Goal: Information Seeking & Learning: Learn about a topic

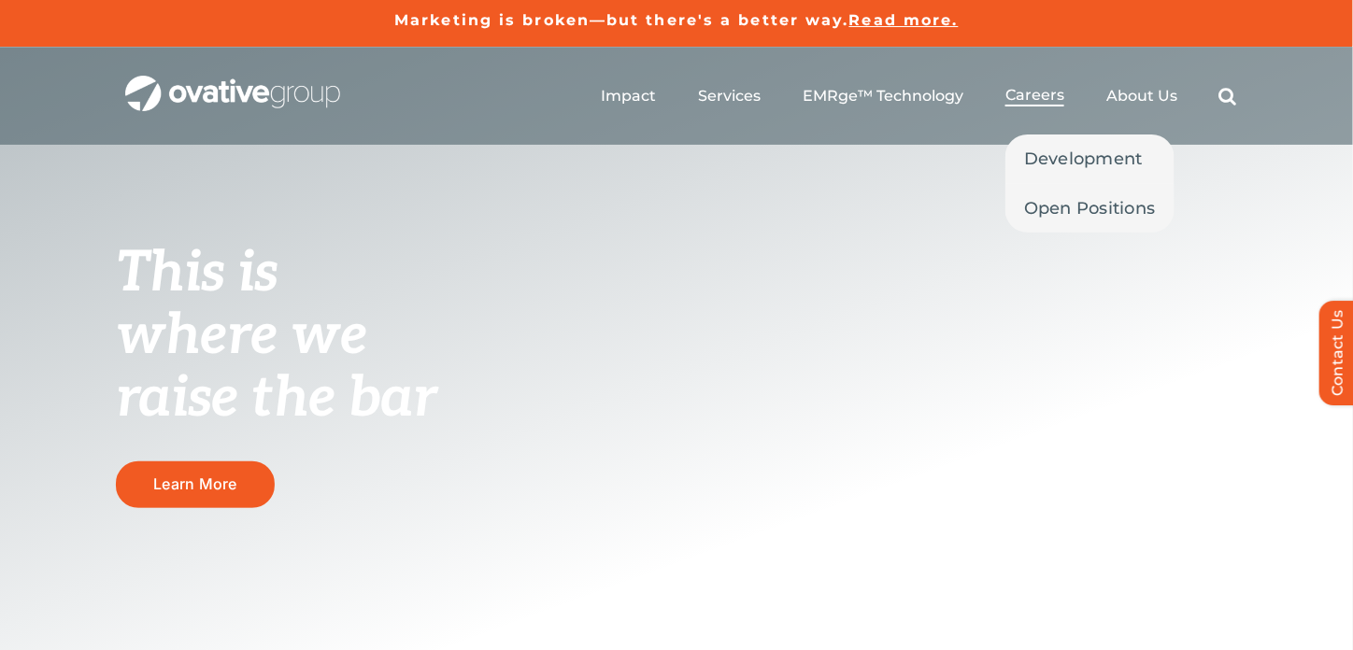
click at [1019, 100] on span "Careers" at bounding box center [1034, 95] width 59 height 19
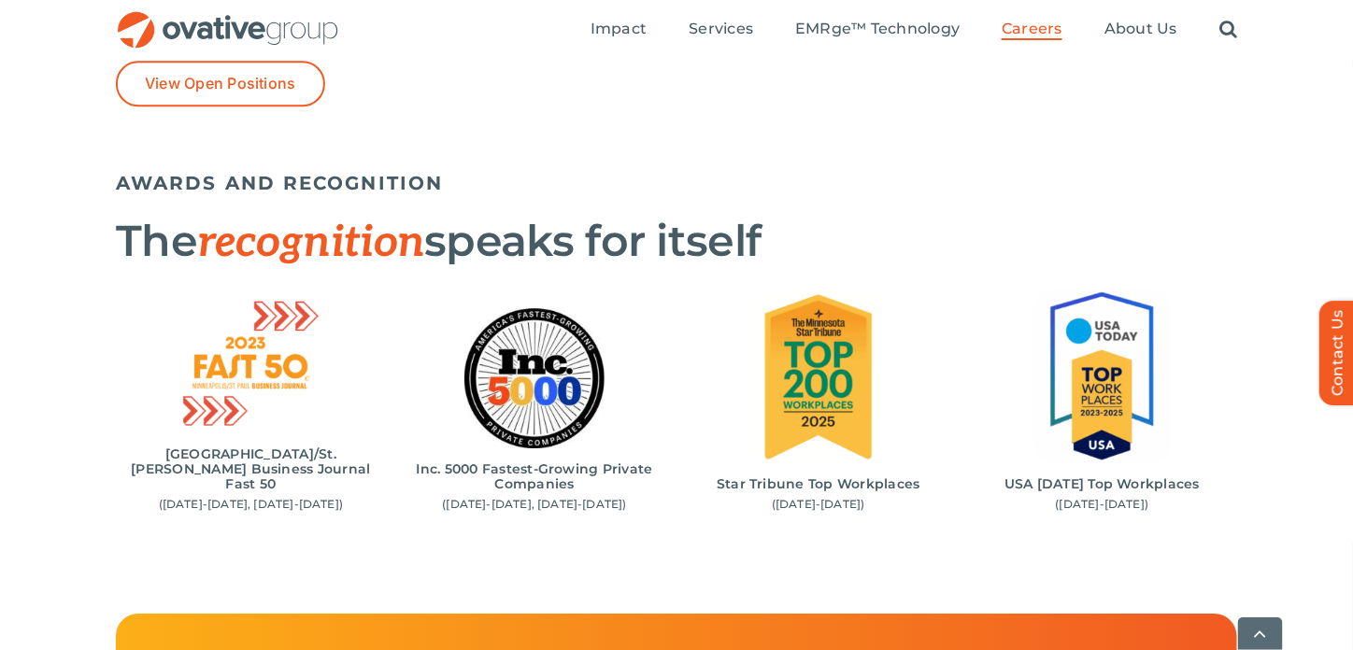
scroll to position [1852, 0]
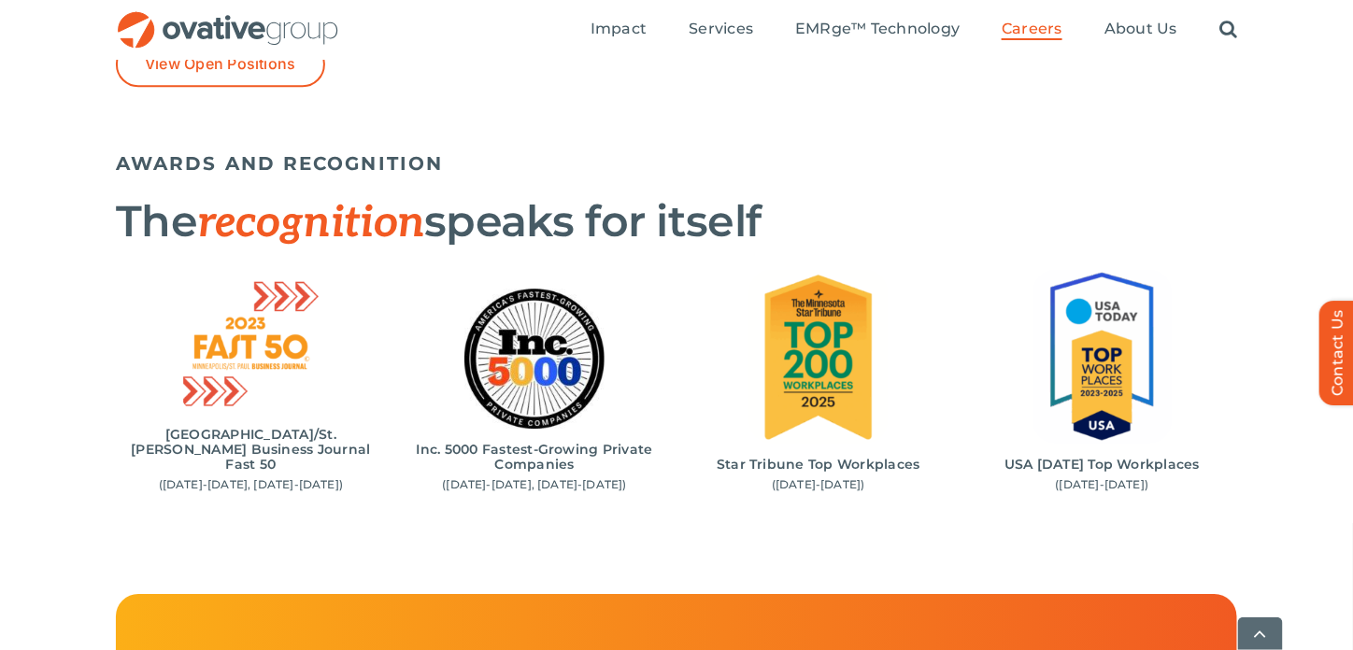
click at [1119, 370] on img "4 / 4" at bounding box center [1103, 357] width 140 height 176
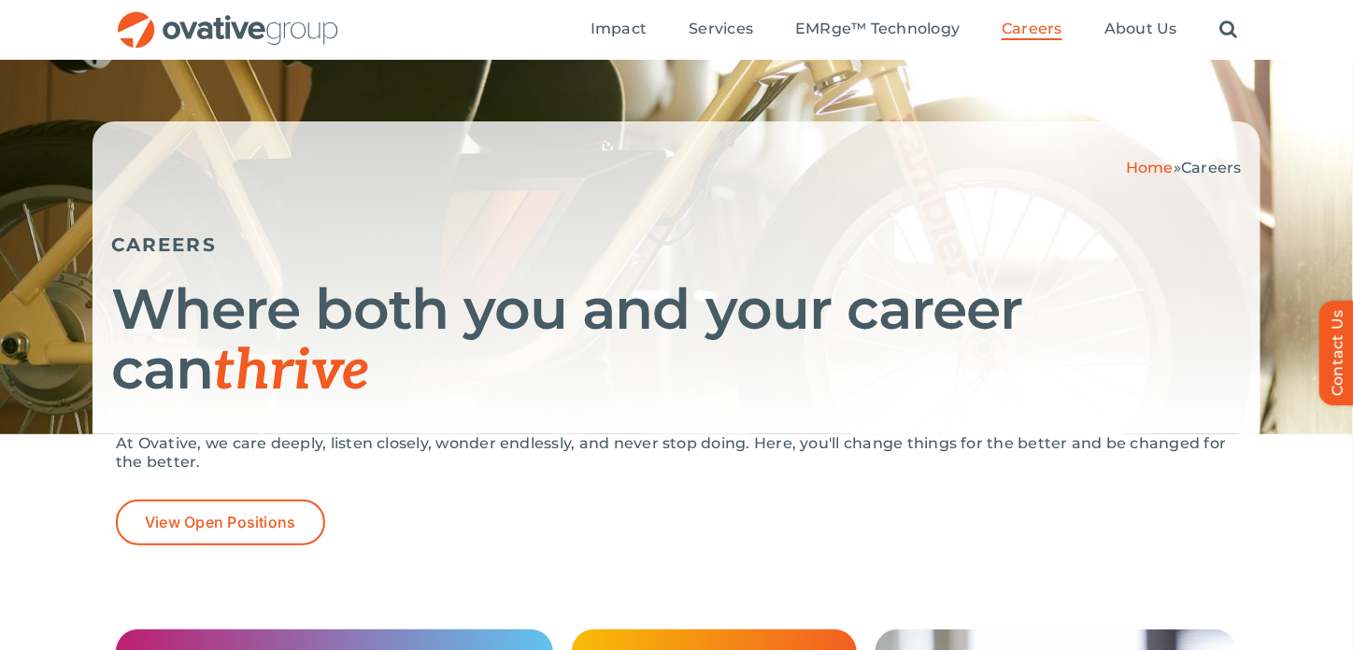
scroll to position [55, 0]
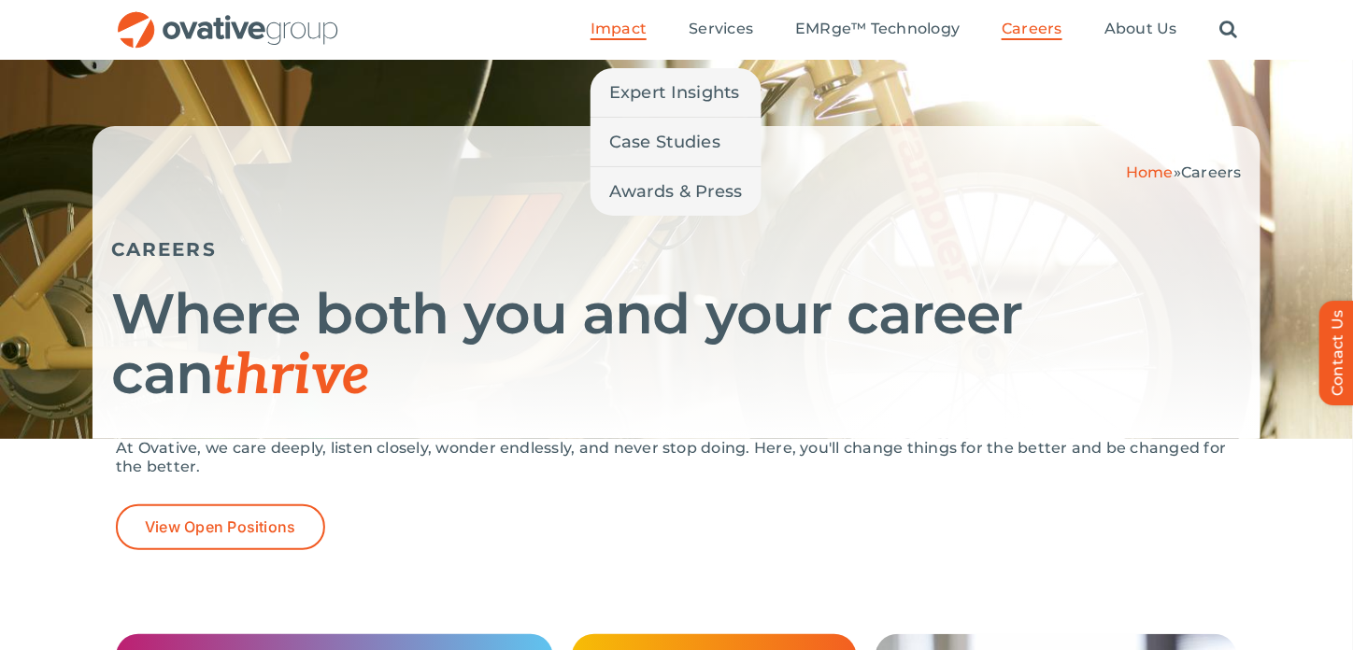
click at [634, 26] on span "Impact" at bounding box center [619, 29] width 56 height 19
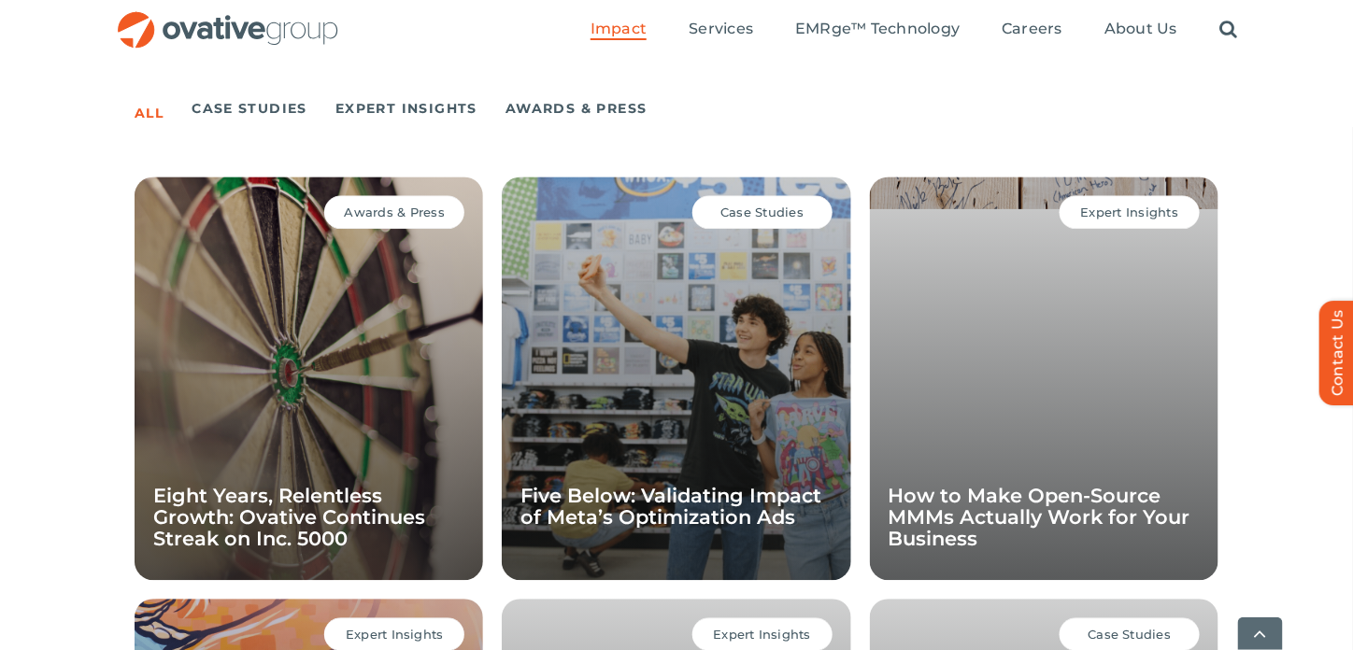
scroll to position [1305, 0]
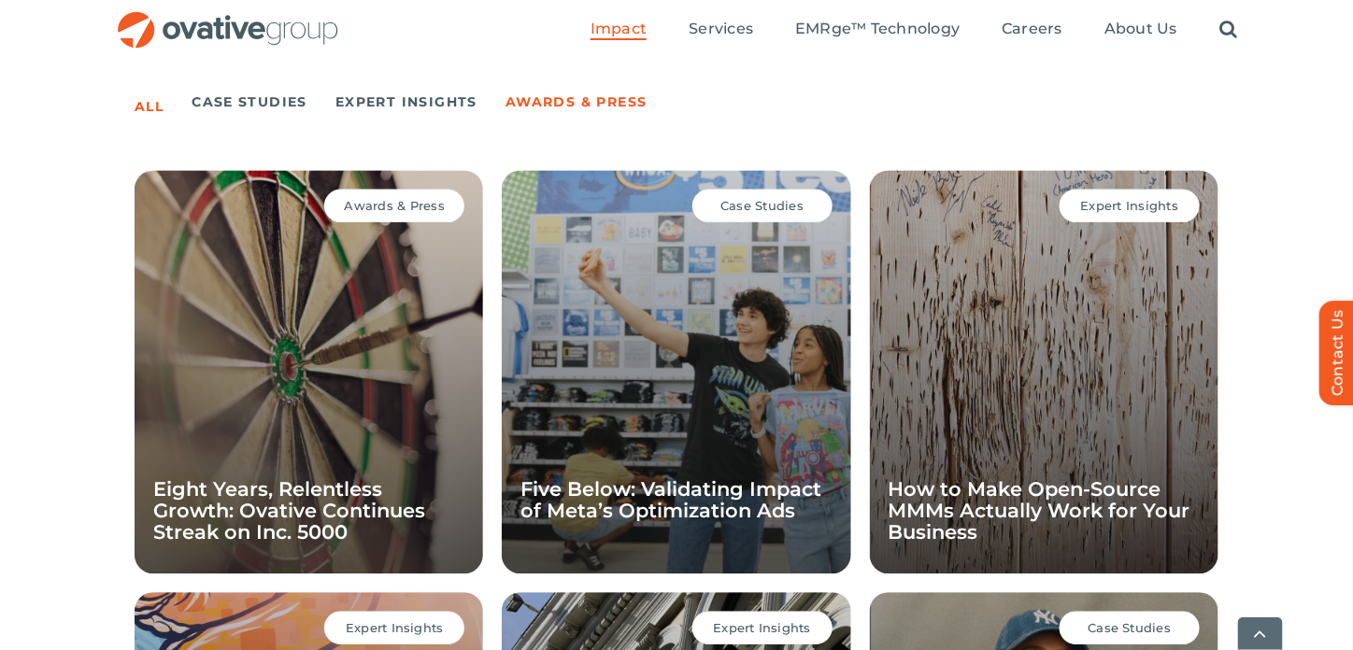
click at [582, 101] on link "Awards & Press" at bounding box center [577, 102] width 142 height 26
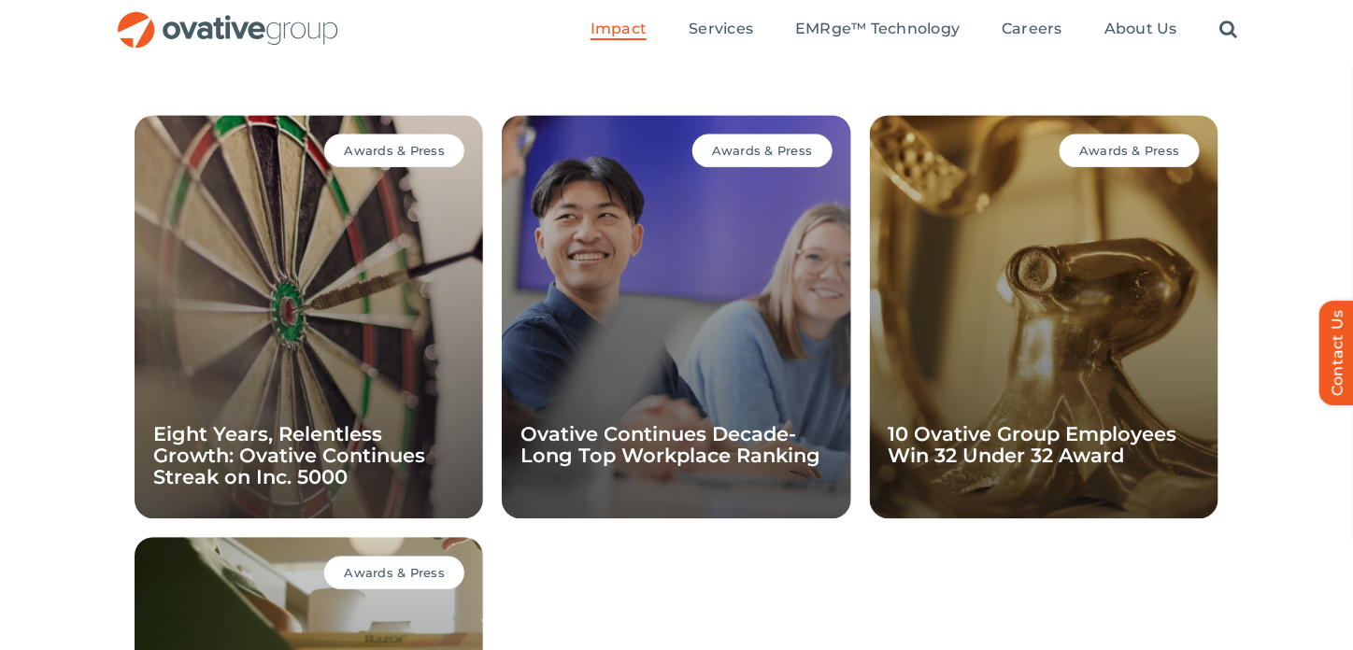
scroll to position [1354, 0]
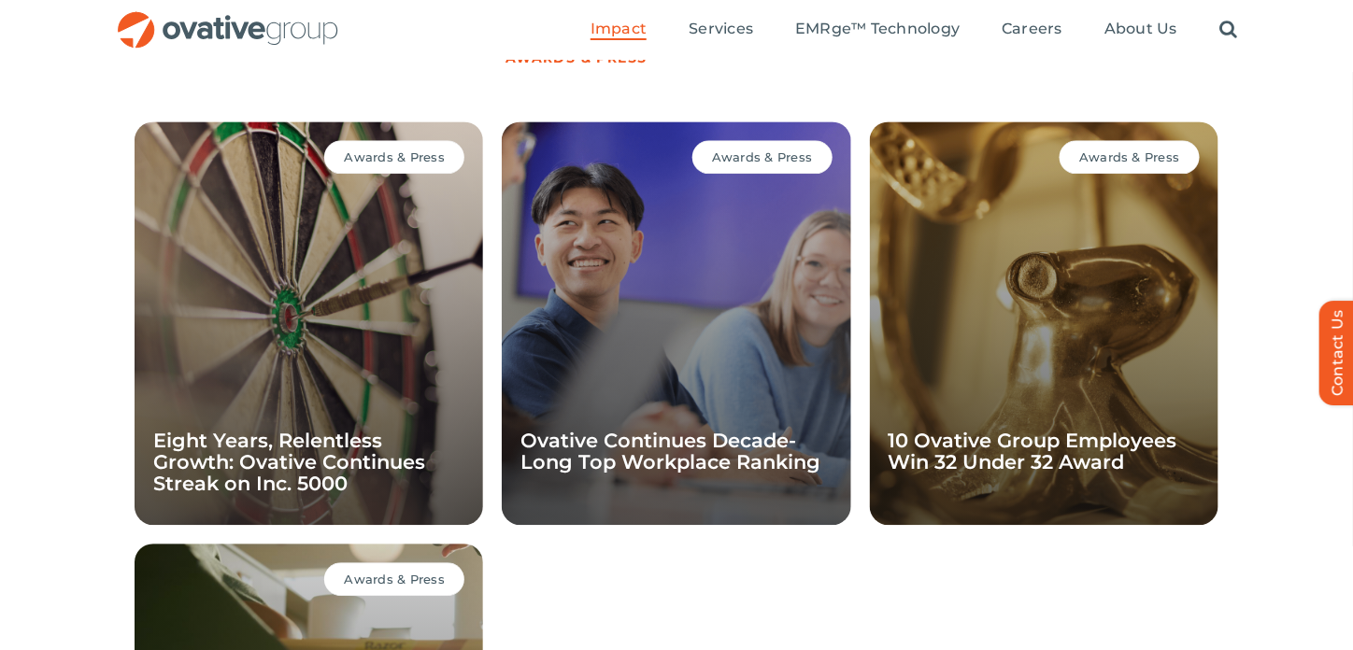
click at [706, 303] on div "Awards & Press Ovative Continues Decade-Long Top Workplace Ranking" at bounding box center [676, 323] width 349 height 404
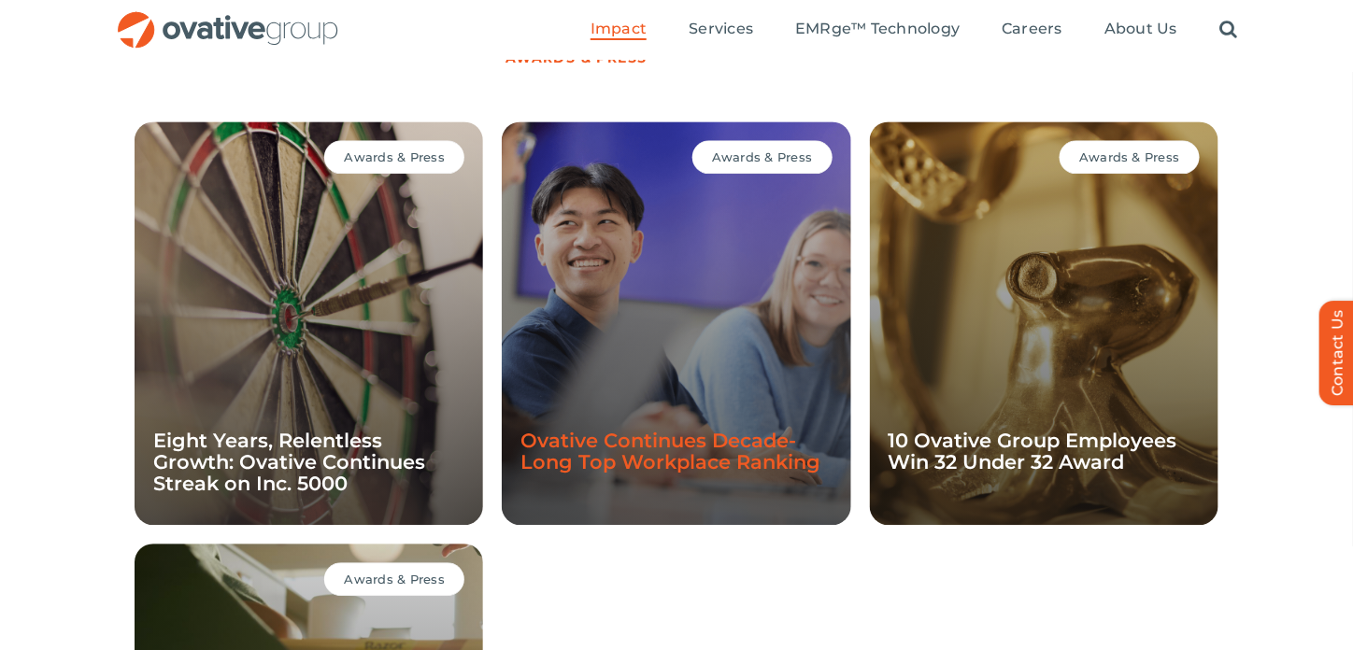
click at [713, 446] on link "Ovative Continues Decade-Long Top Workplace Ranking" at bounding box center [670, 451] width 300 height 45
